Goal: Find specific page/section: Find specific page/section

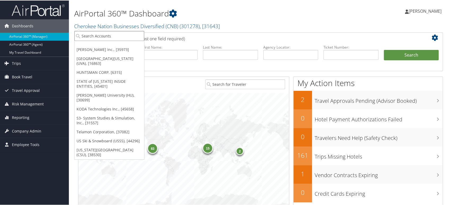
click at [123, 35] on input "search" at bounding box center [109, 35] width 70 height 10
paste input "301279"
type input "301279"
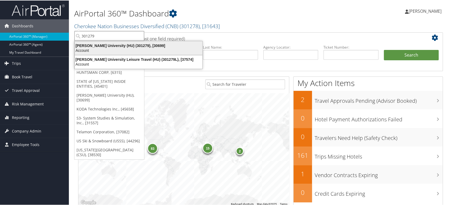
click at [105, 46] on div "Howard University (HU) (301279), [30699]" at bounding box center [139, 45] width 134 height 5
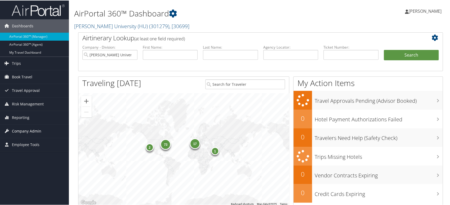
click at [38, 131] on span "Company Admin" at bounding box center [26, 130] width 29 height 13
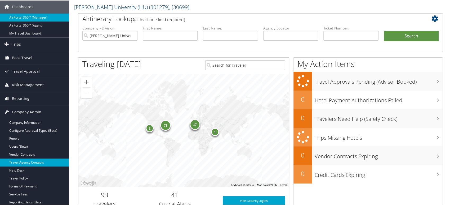
scroll to position [29, 0]
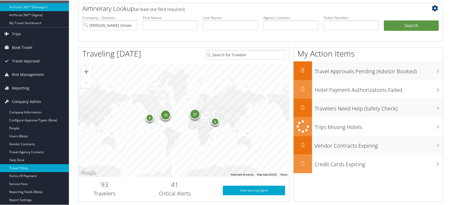
click at [28, 168] on link "Travel Policy" at bounding box center [34, 167] width 69 height 8
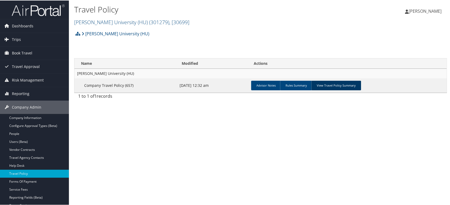
click at [336, 86] on link "View Travel Policy Summary" at bounding box center [336, 85] width 50 height 10
